Goal: Transaction & Acquisition: Download file/media

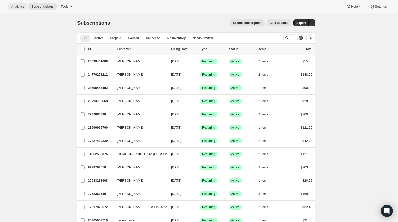
click at [23, 9] on span "Analytics" at bounding box center [17, 7] width 13 height 4
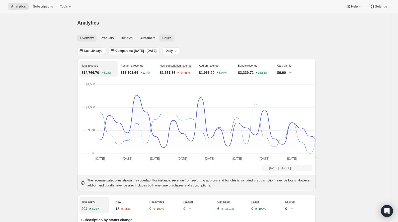
click at [162, 40] on span "Churn" at bounding box center [166, 38] width 9 height 4
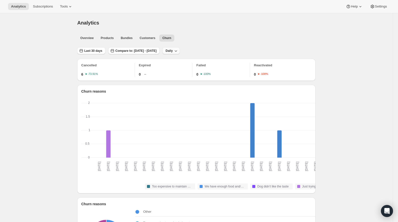
click at [173, 53] on span "Daily" at bounding box center [169, 51] width 7 height 4
click at [160, 54] on button "Compare to: [DATE] - [DATE]" at bounding box center [133, 50] width 51 height 7
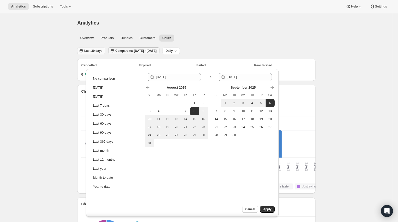
click at [84, 53] on span "Last 30 days" at bounding box center [93, 51] width 18 height 4
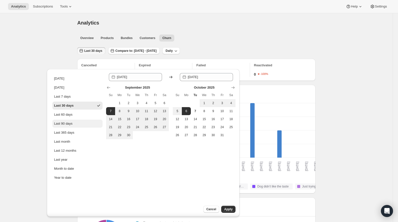
click at [84, 128] on button "Last 90 days" at bounding box center [77, 124] width 50 height 8
type input "[DATE]"
click at [225, 41] on div "Overview Products Bundles Customers Churn More views Overview Products Bundles …" at bounding box center [194, 37] width 241 height 11
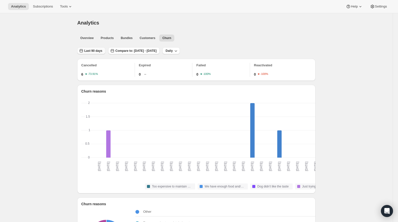
click at [84, 53] on span "Last 90 days" at bounding box center [93, 51] width 18 height 4
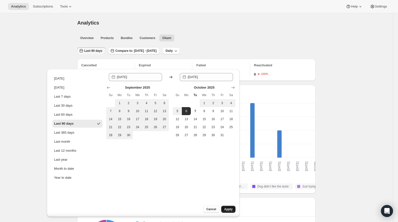
click at [226, 208] on span "Apply" at bounding box center [228, 210] width 8 height 4
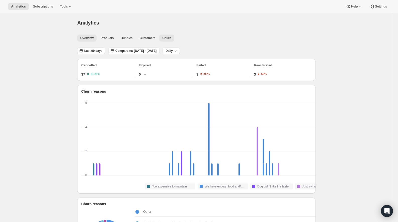
click at [80, 40] on span "Overview" at bounding box center [86, 38] width 13 height 4
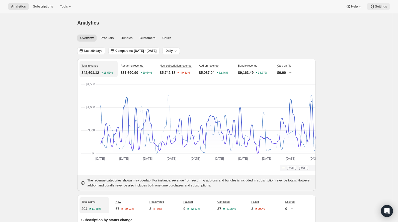
click at [384, 9] on span "Settings" at bounding box center [381, 7] width 12 height 4
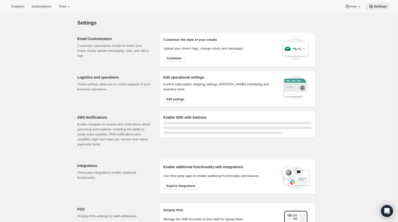
select select "22:00"
select select "07:00"
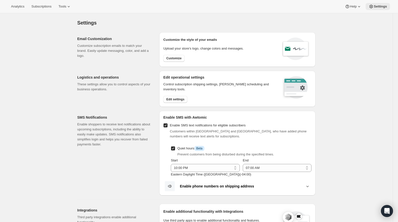
click at [376, 9] on span "Settings" at bounding box center [380, 7] width 13 height 4
click at [374, 8] on span "Settings" at bounding box center [380, 7] width 13 height 4
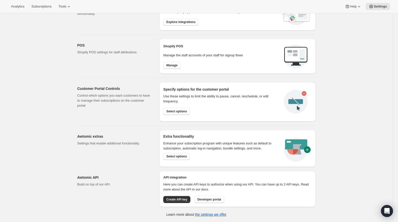
scroll to position [285, 0]
click at [51, 6] on span "Subscriptions" at bounding box center [41, 7] width 20 height 4
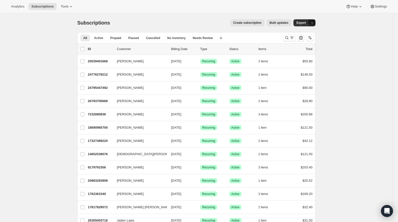
click at [316, 26] on button "button" at bounding box center [312, 22] width 7 height 7
click at [327, 39] on span "Subscription data" at bounding box center [315, 40] width 25 height 4
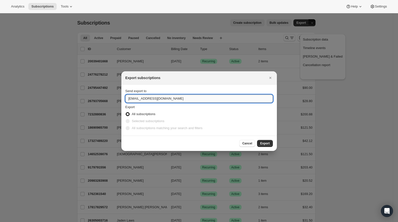
drag, startPoint x: 130, startPoint y: 95, endPoint x: 114, endPoint y: 97, distance: 16.1
click at [125, 97] on input "[EMAIL_ADDRESS][DOMAIN_NAME]" at bounding box center [198, 99] width 147 height 8
type input "[PERSON_NAME][EMAIL_ADDRESS][DOMAIN_NAME]"
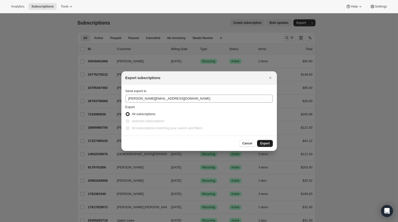
click at [270, 146] on span "Export" at bounding box center [265, 144] width 10 height 4
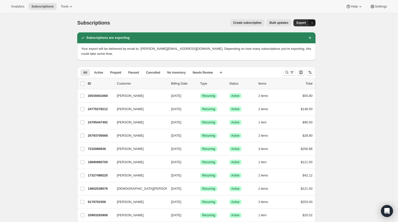
click at [316, 26] on button "button" at bounding box center [312, 22] width 7 height 7
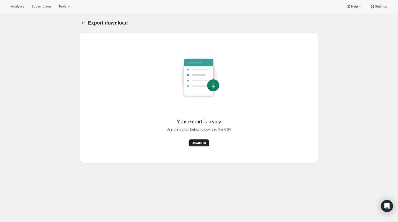
click at [204, 147] on button "Download" at bounding box center [199, 143] width 20 height 7
